Goal: Information Seeking & Learning: Learn about a topic

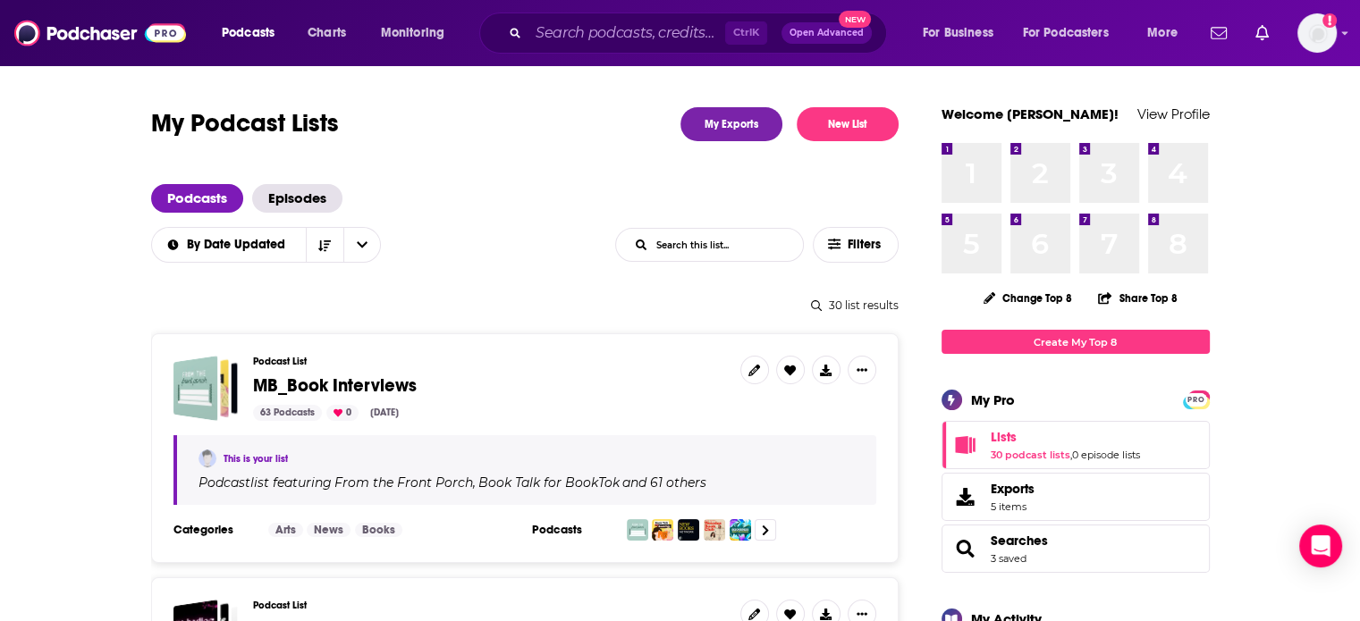
click at [694, 246] on input "List Search Input" at bounding box center [709, 245] width 187 height 32
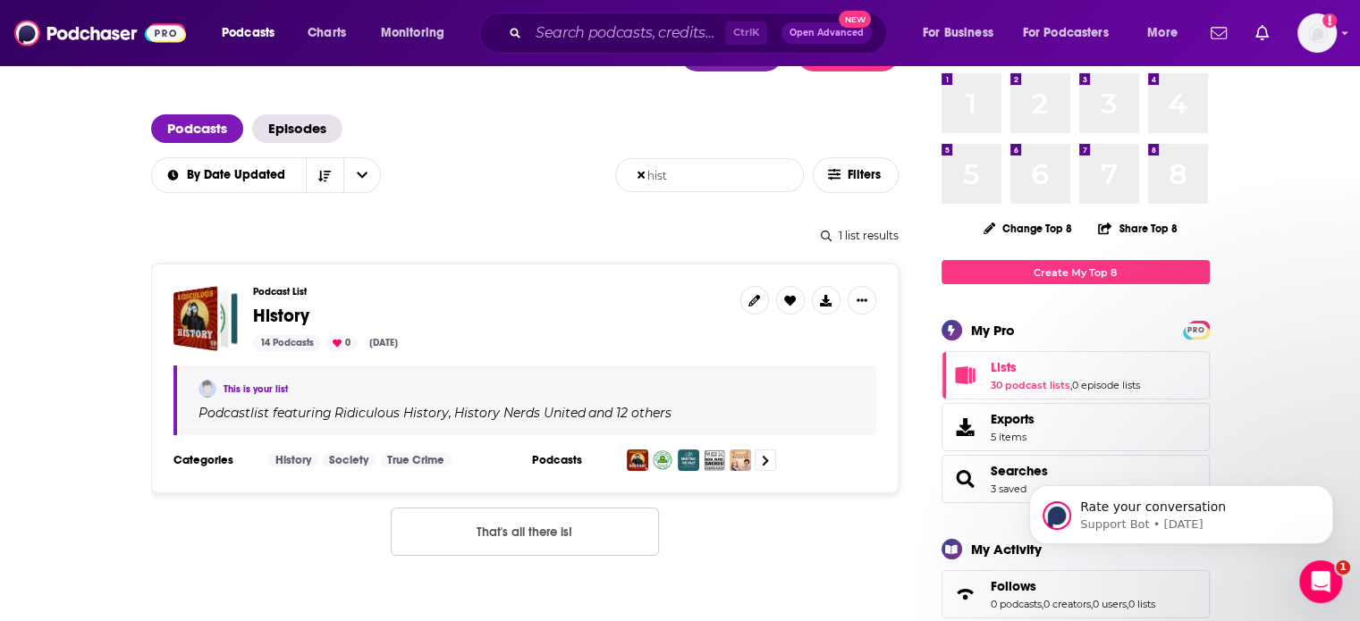
scroll to position [89, 0]
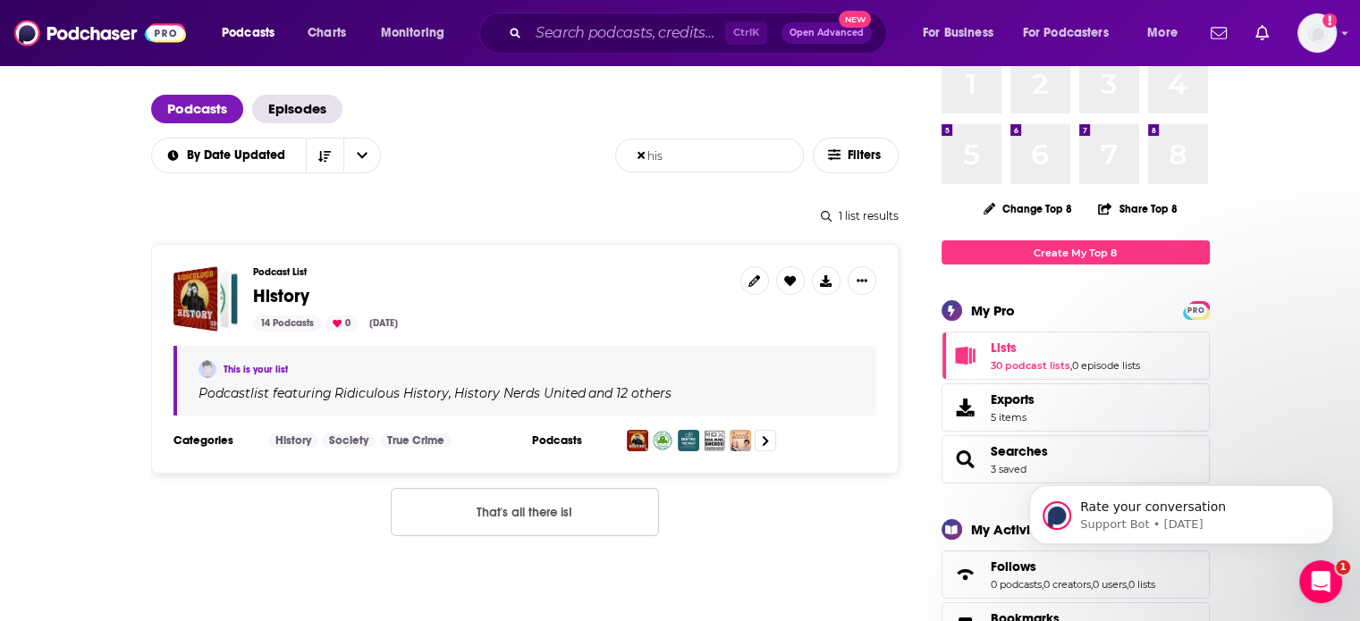
click at [704, 158] on input "his" at bounding box center [709, 155] width 187 height 32
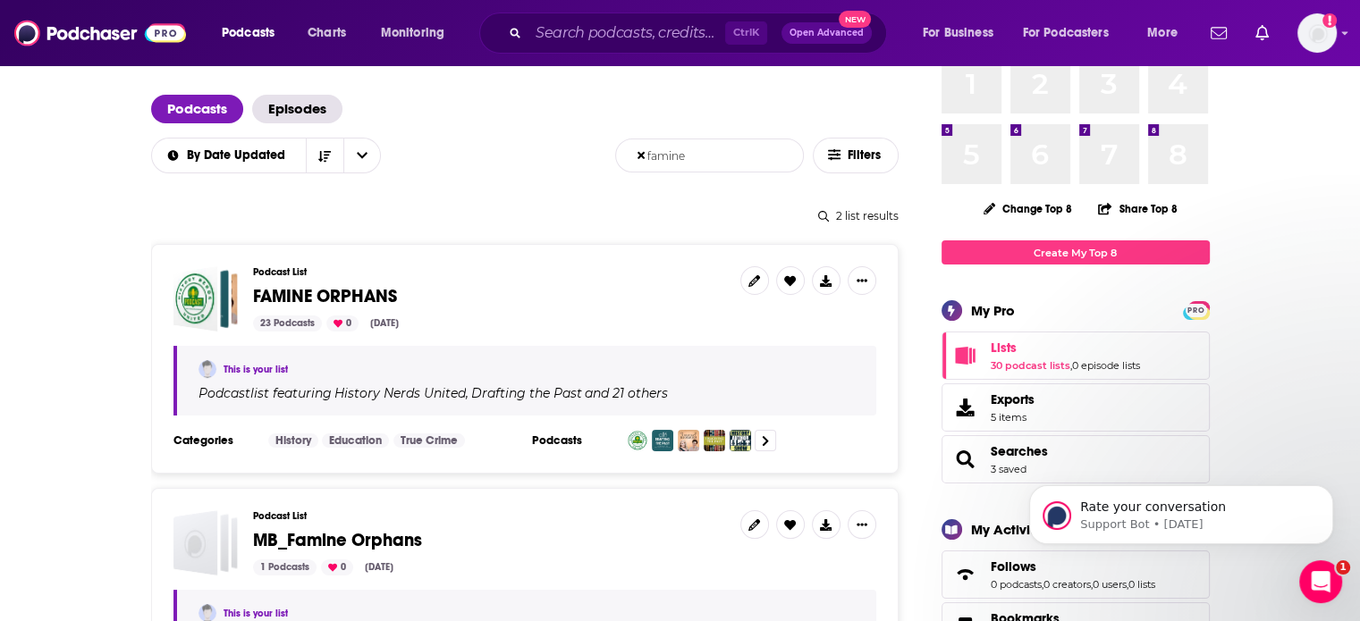
type input "famine"
click at [377, 300] on span "FAMINE ORPHANS" at bounding box center [325, 296] width 144 height 22
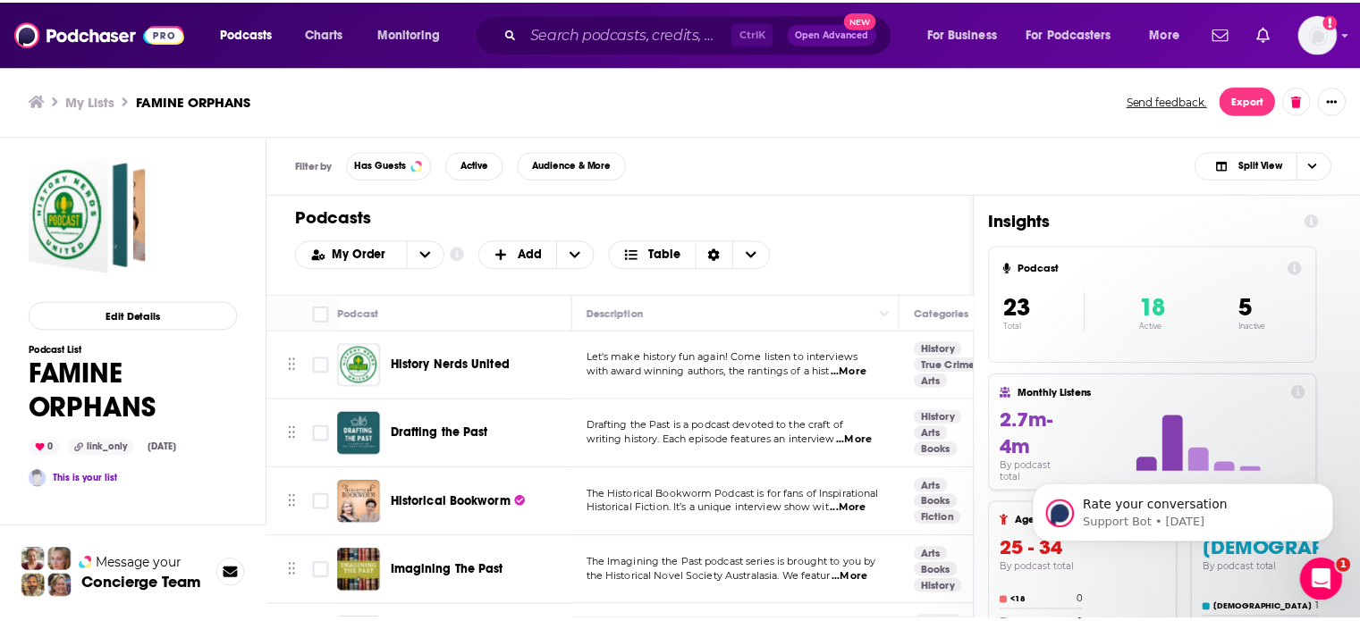
scroll to position [248, 0]
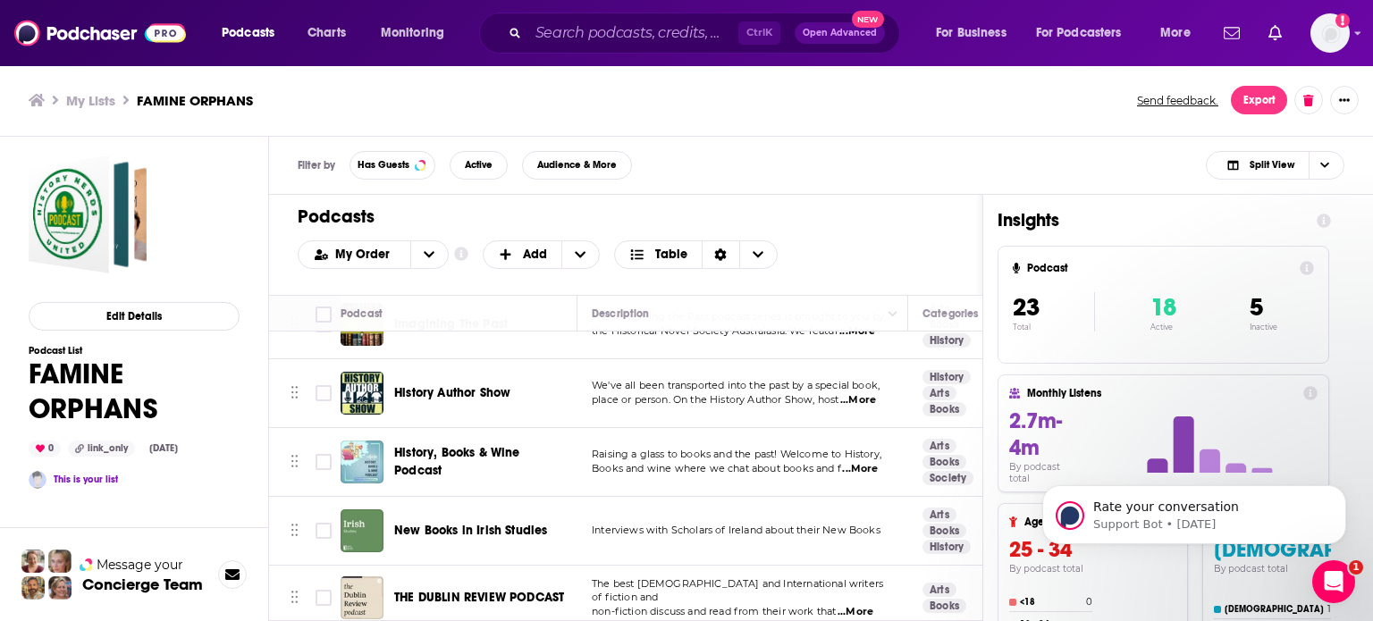
click at [461, 446] on span "History, Books & Wine Podcast" at bounding box center [457, 461] width 126 height 33
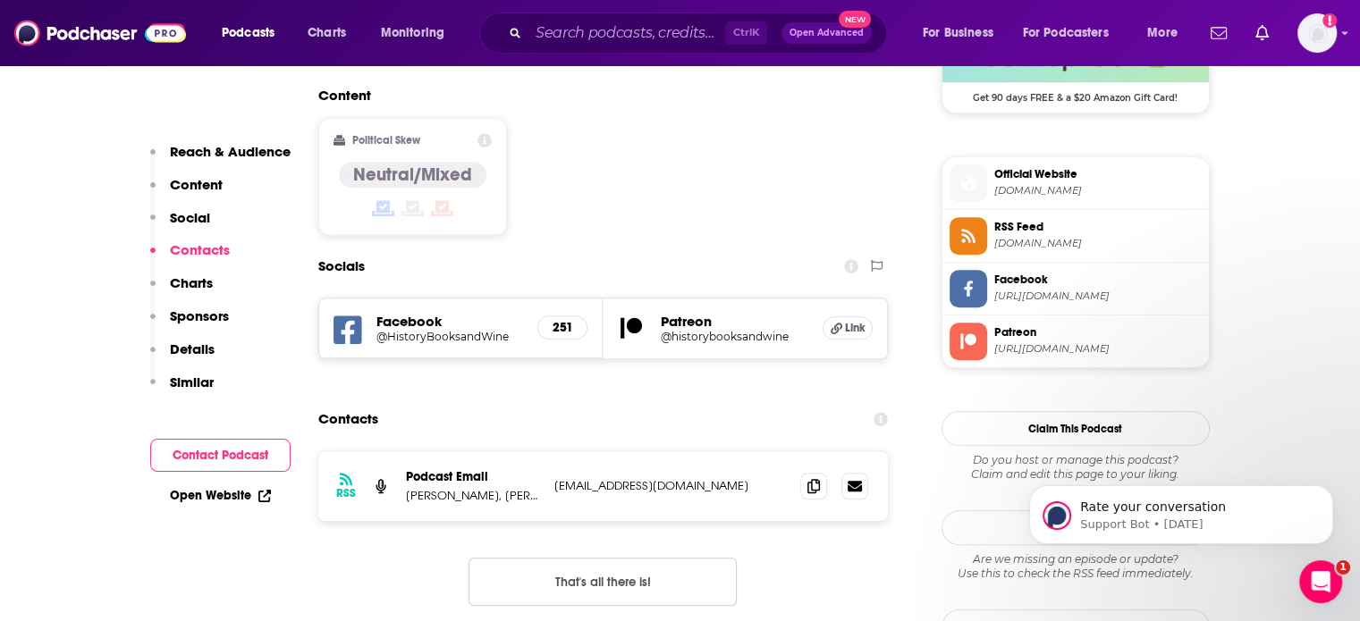
scroll to position [1464, 0]
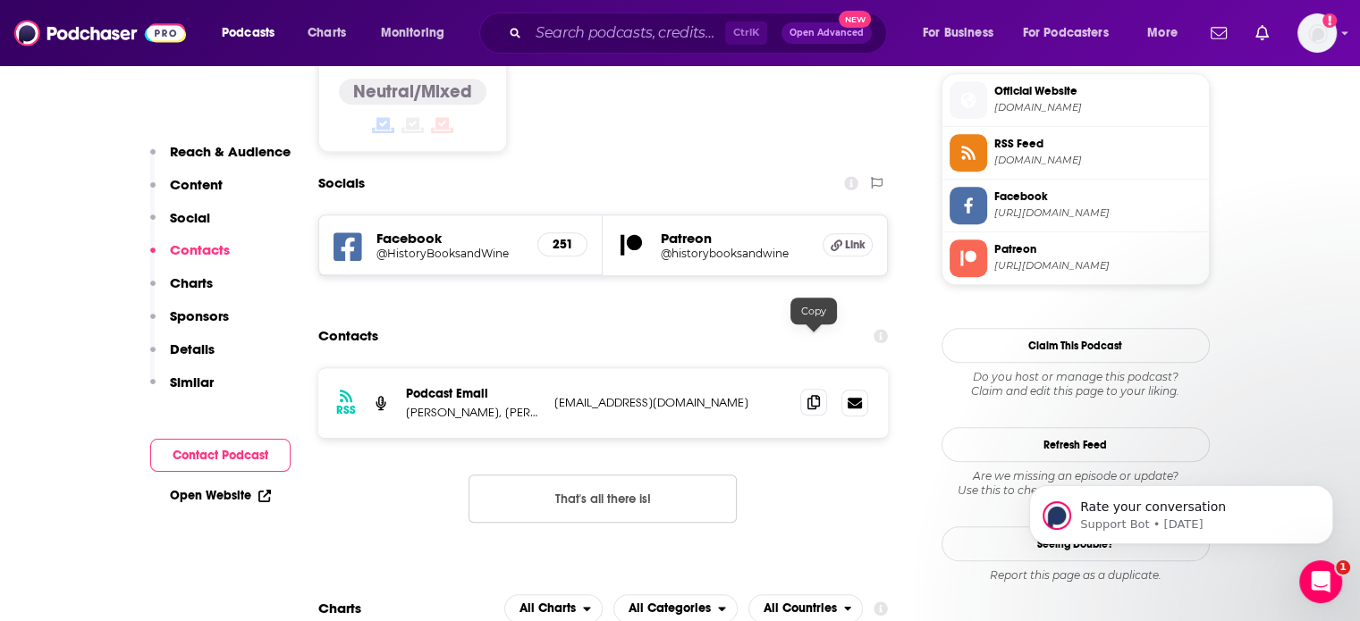
click at [813, 395] on icon at bounding box center [813, 402] width 13 height 14
